Goal: Task Accomplishment & Management: Use online tool/utility

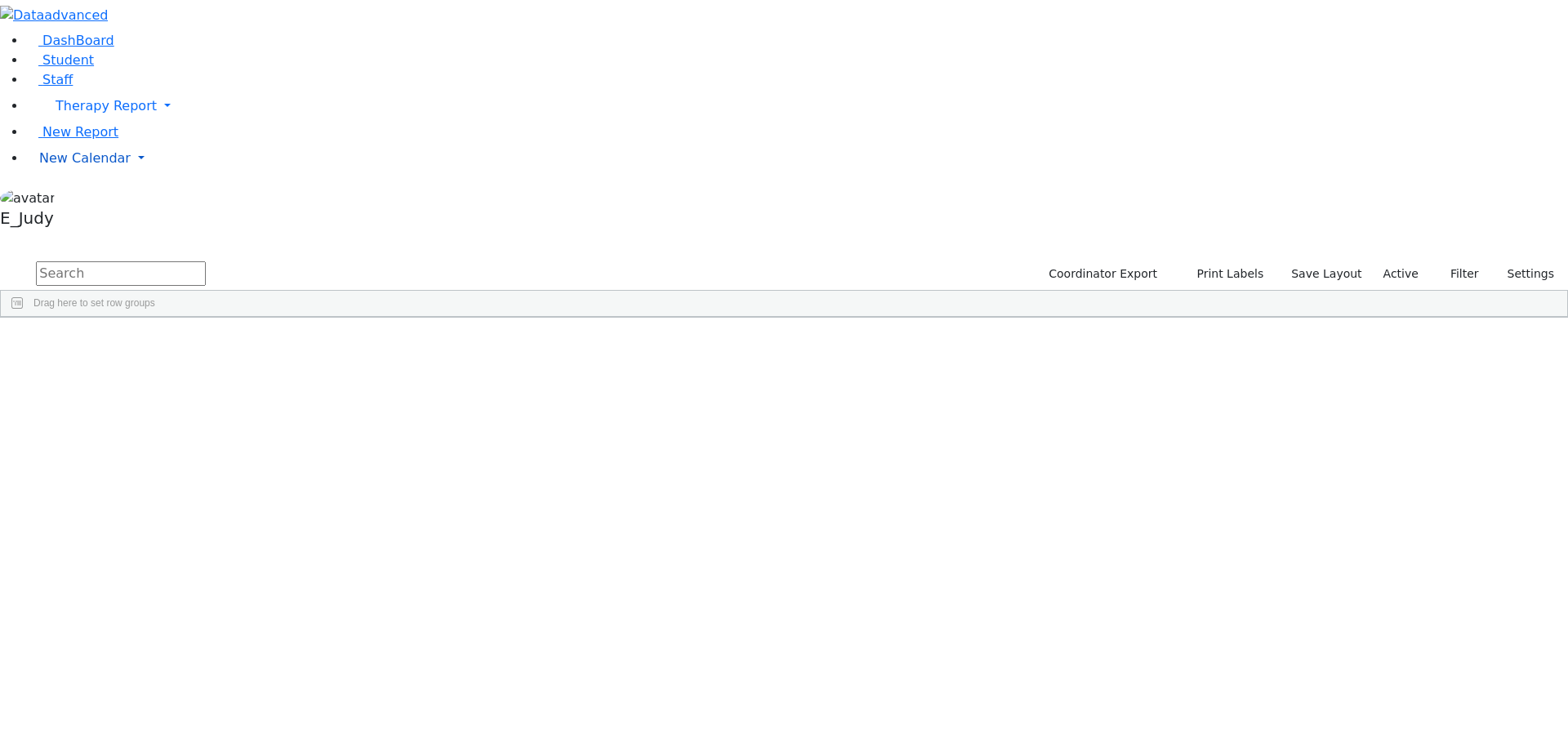
click at [160, 122] on link "New Calendar" at bounding box center [797, 106] width 1543 height 32
click at [227, 191] on icon at bounding box center [227, 191] width 0 height 0
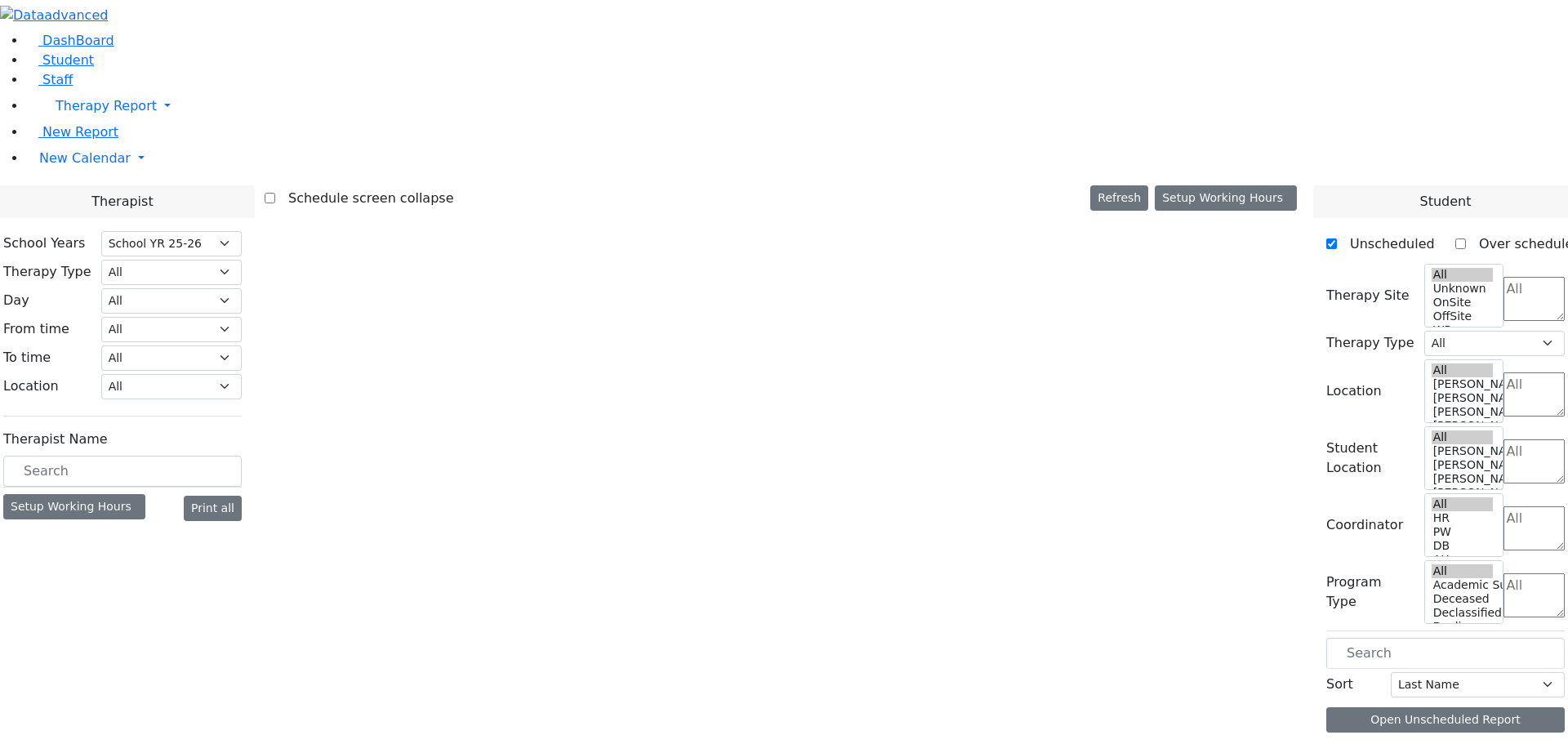
select select "212"
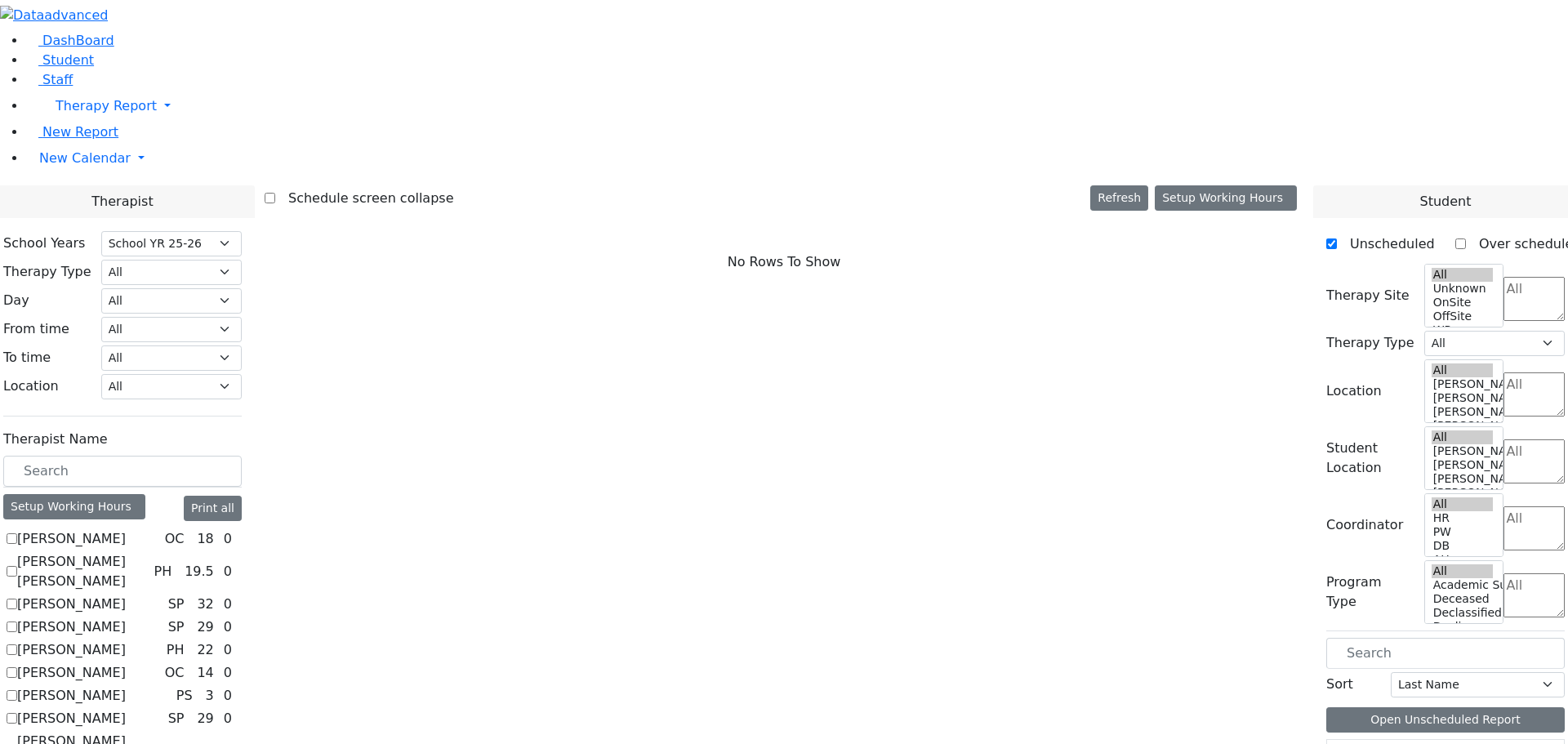
scroll to position [1212, 0]
checkbox input "true"
select select "1"
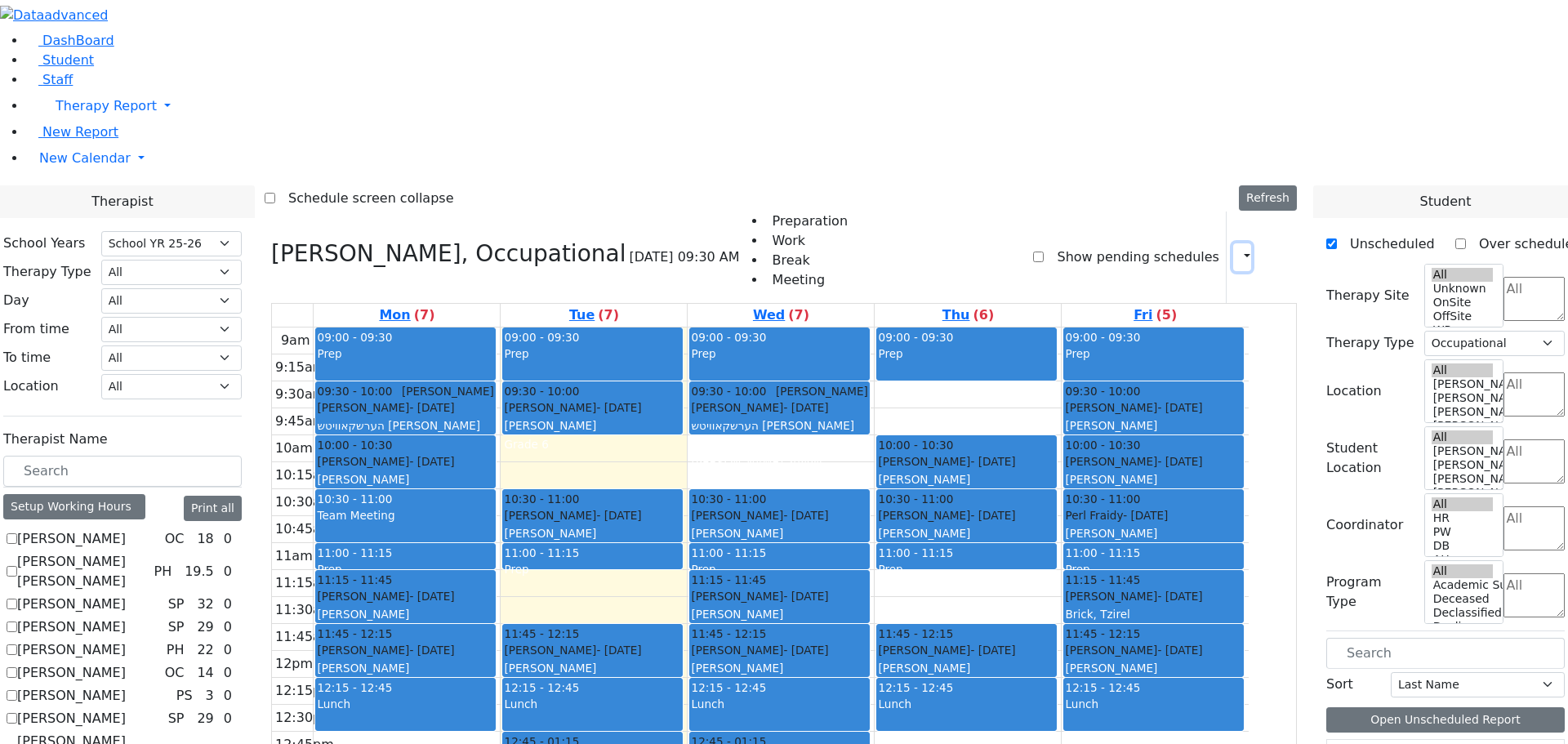
click at [1237, 249] on icon "button" at bounding box center [1237, 256] width 0 height 15
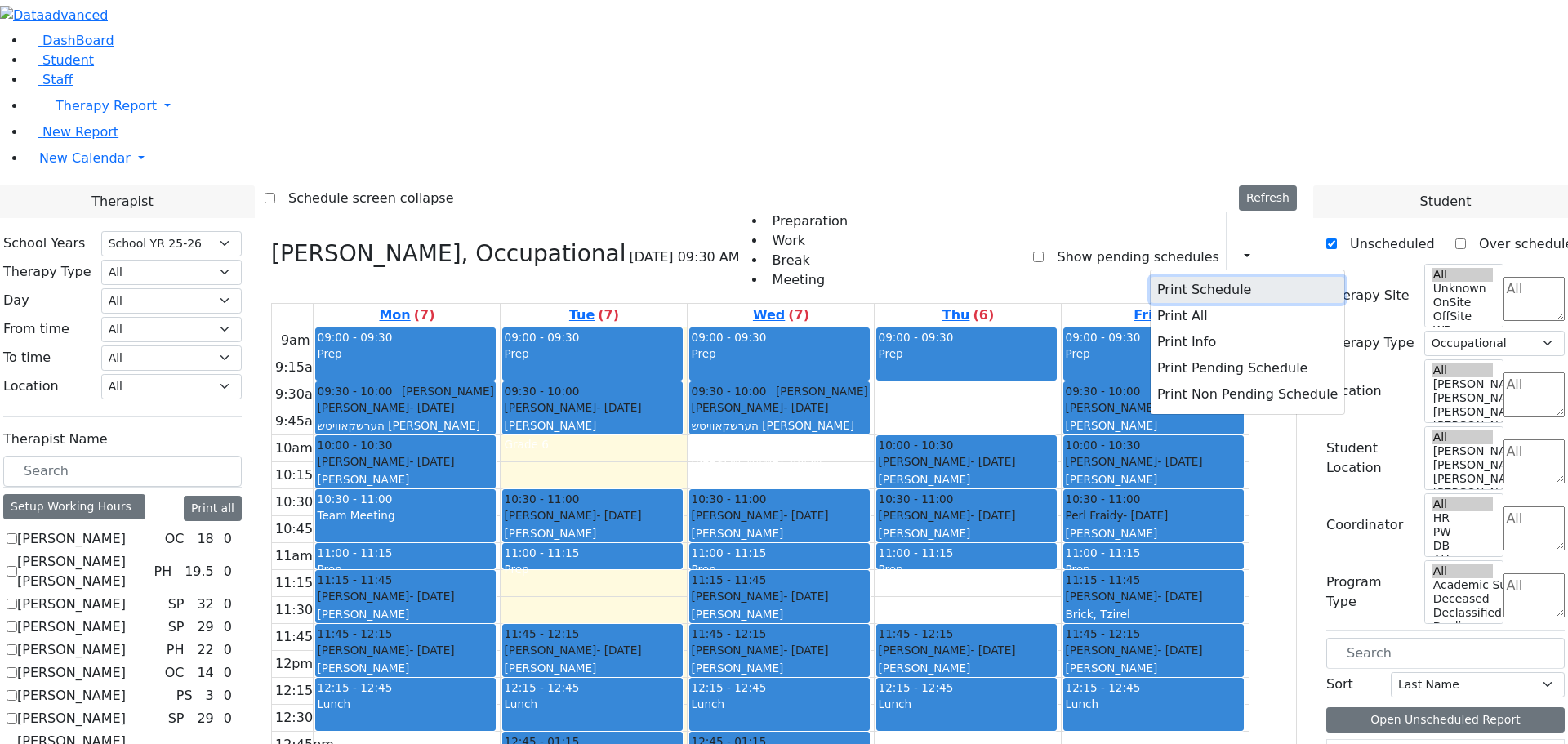
click at [1151, 277] on button "Print Schedule" at bounding box center [1248, 290] width 194 height 26
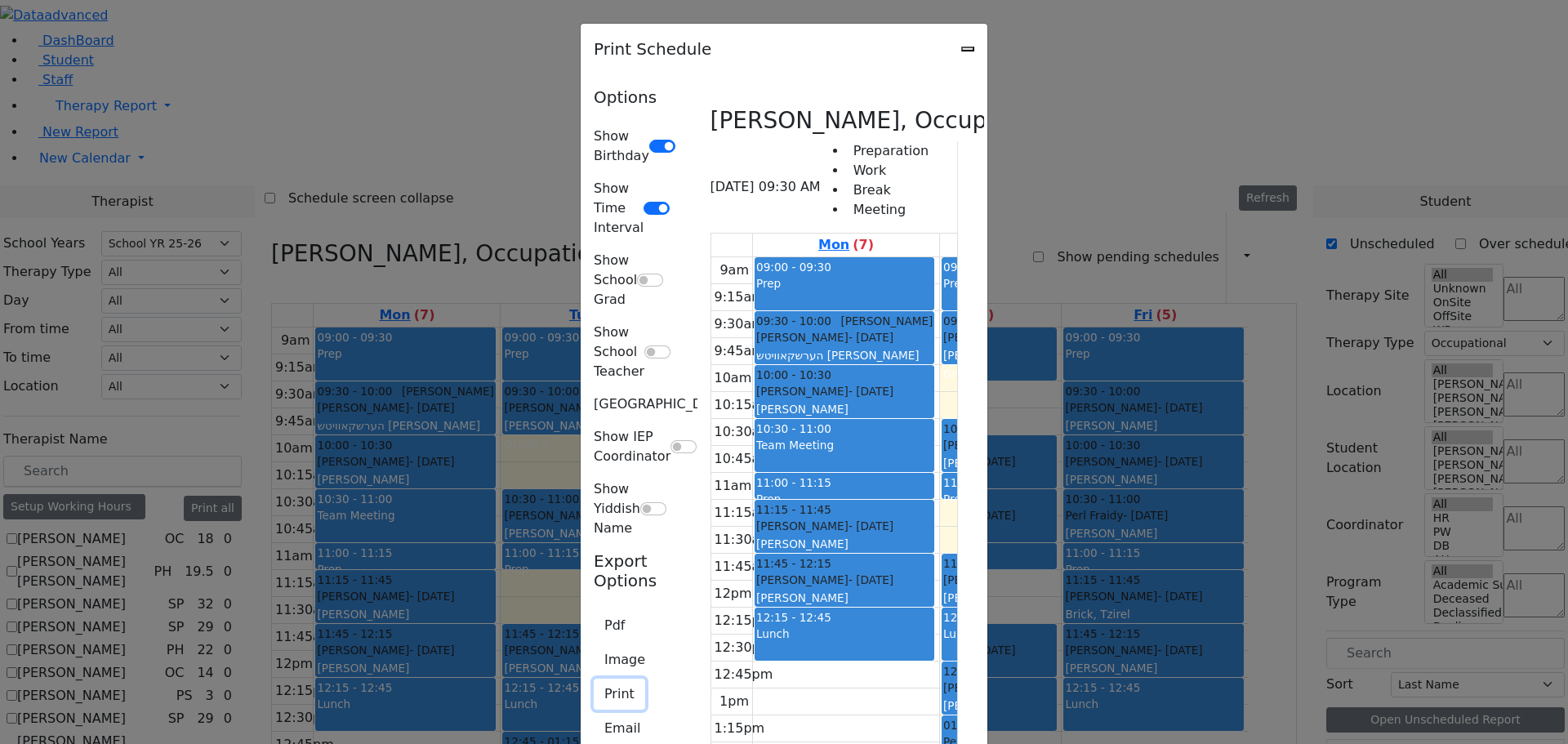
click at [594, 679] on button "Print" at bounding box center [620, 694] width 52 height 31
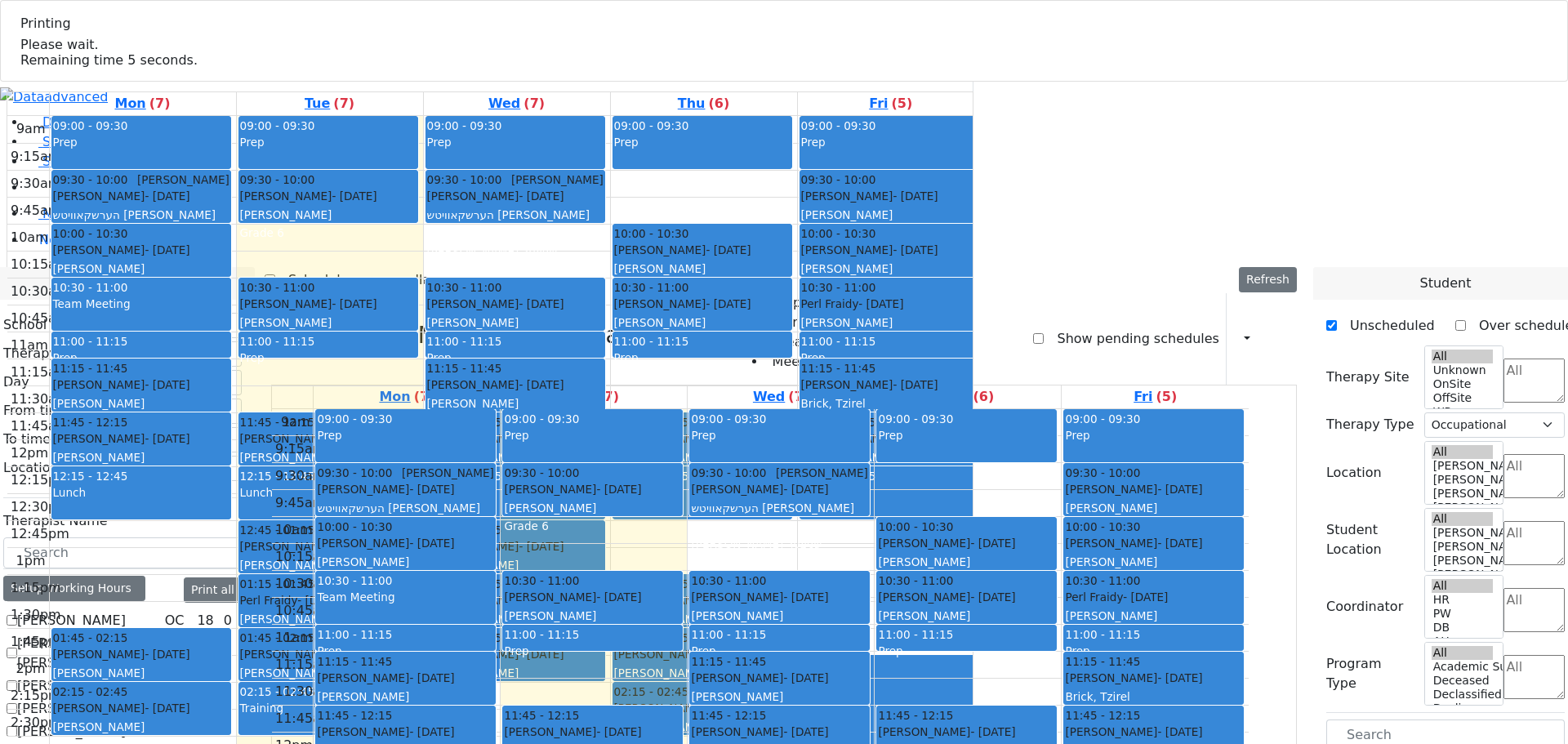
checkbox input "true"
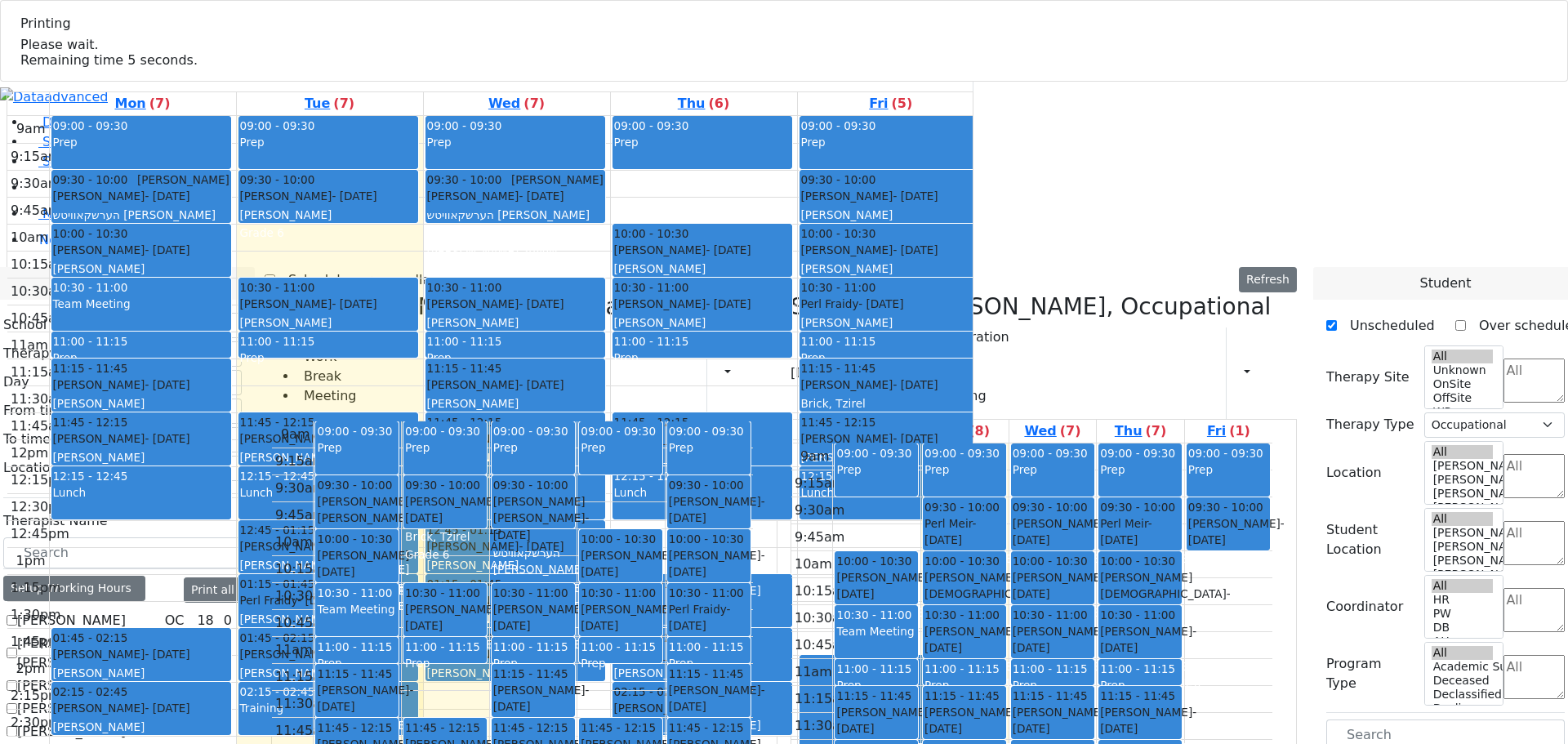
scroll to position [0, 0]
